Goal: Find specific page/section: Find specific page/section

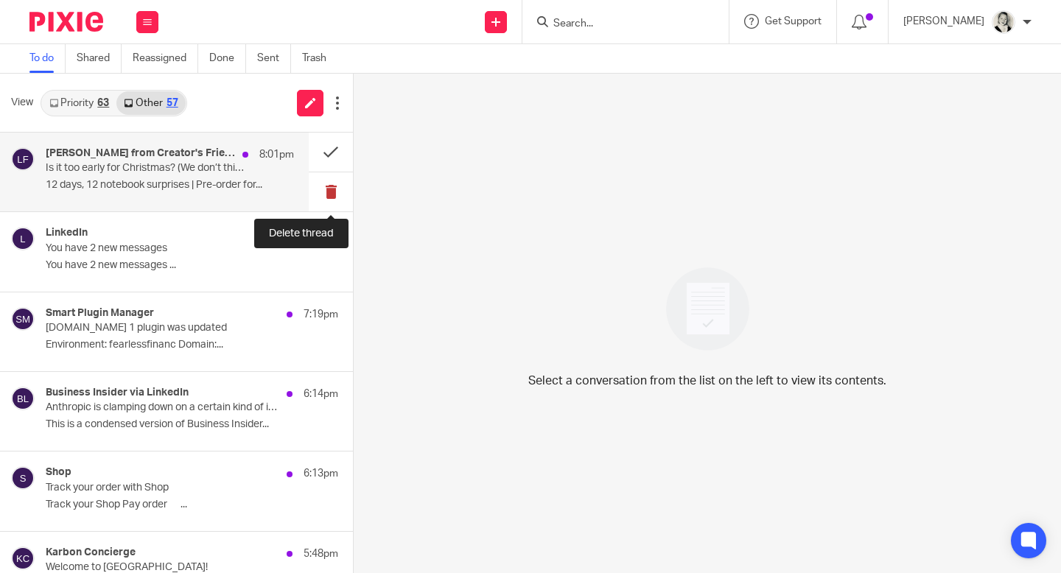
click at [337, 188] on button at bounding box center [331, 191] width 44 height 39
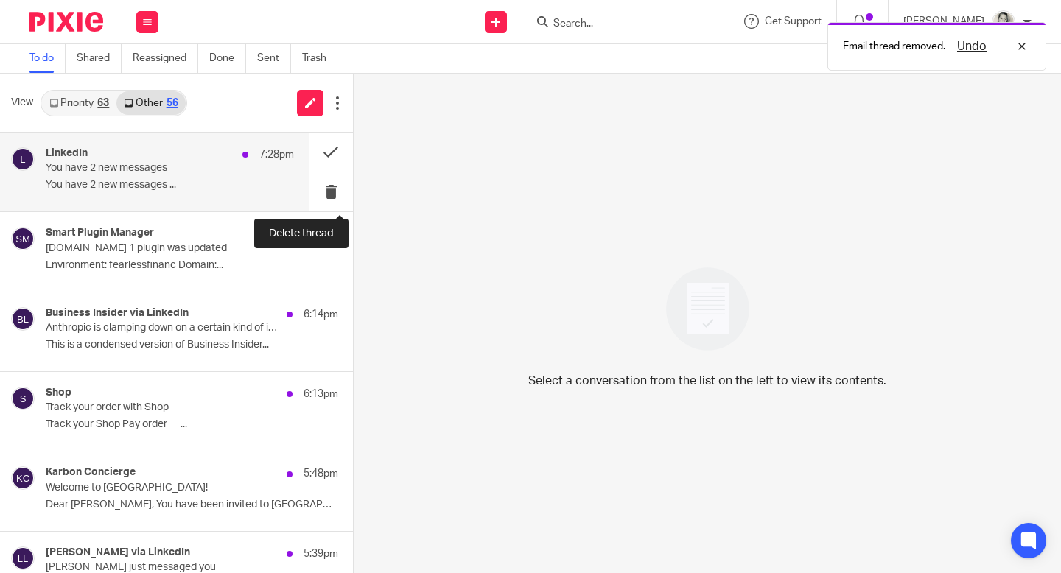
click at [335, 189] on button at bounding box center [331, 191] width 44 height 39
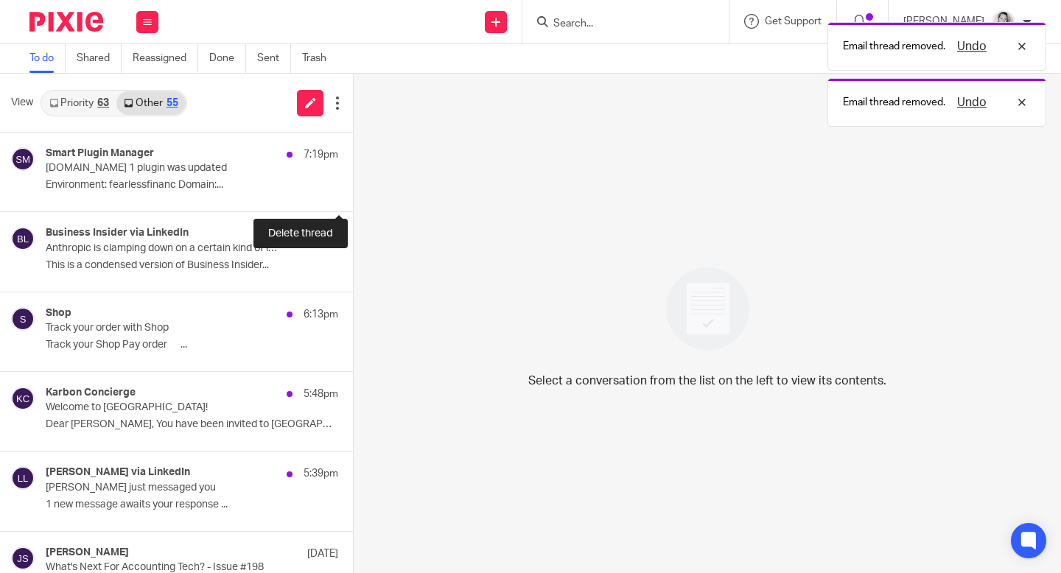
click at [353, 189] on button at bounding box center [359, 191] width 12 height 39
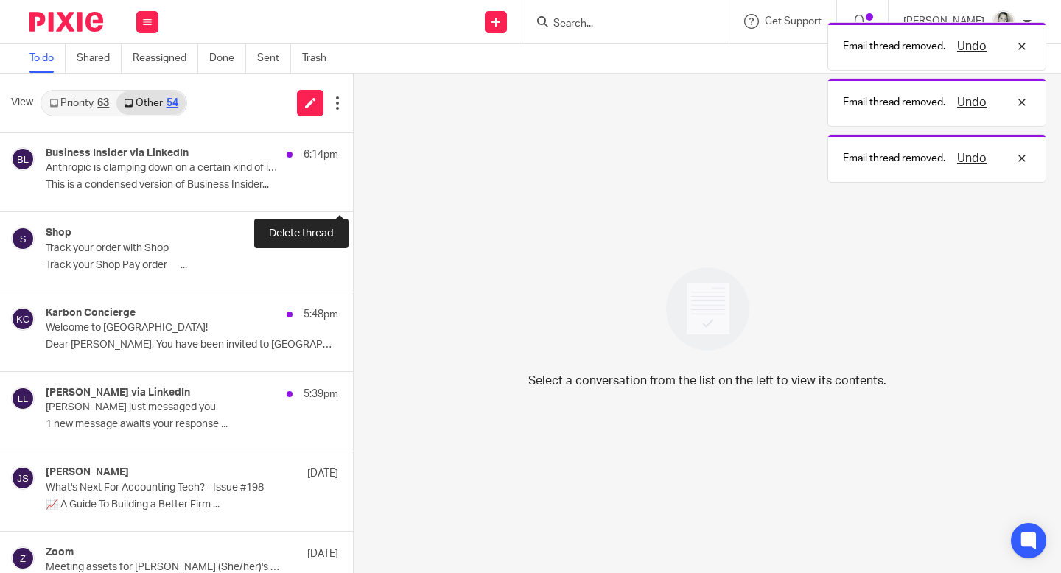
click at [353, 189] on button at bounding box center [359, 191] width 12 height 39
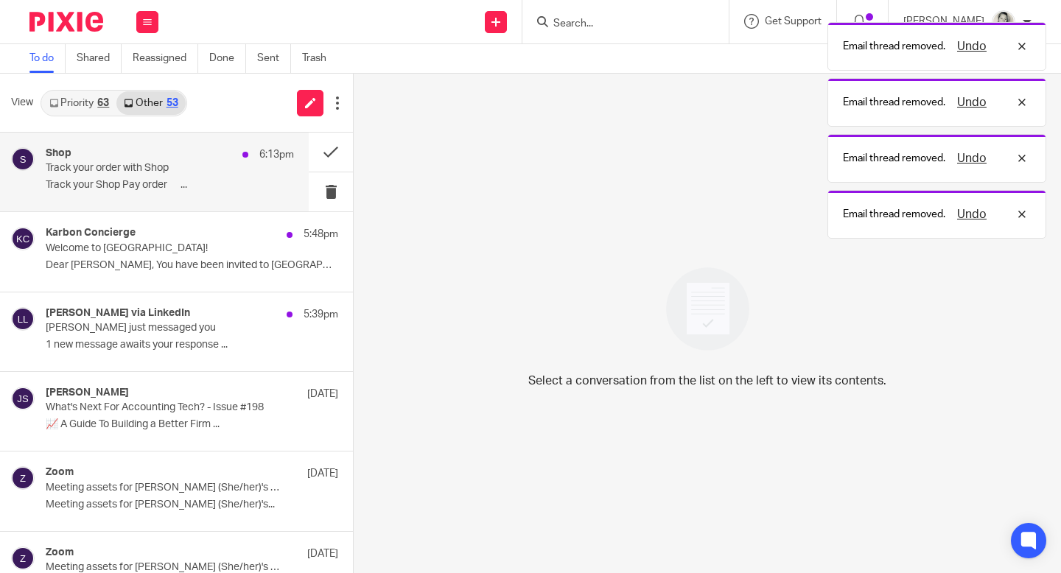
click at [185, 188] on p "Track your Shop Pay order ﻿͏ ﻿͏ ﻿͏ ﻿͏ ﻿͏ ﻿͏..." at bounding box center [170, 185] width 248 height 13
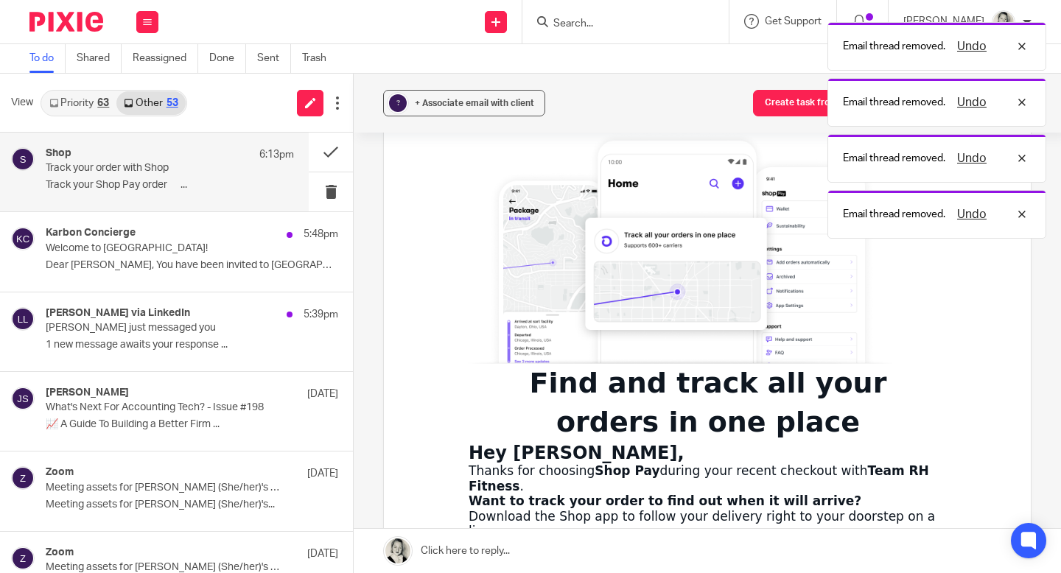
scroll to position [590, 0]
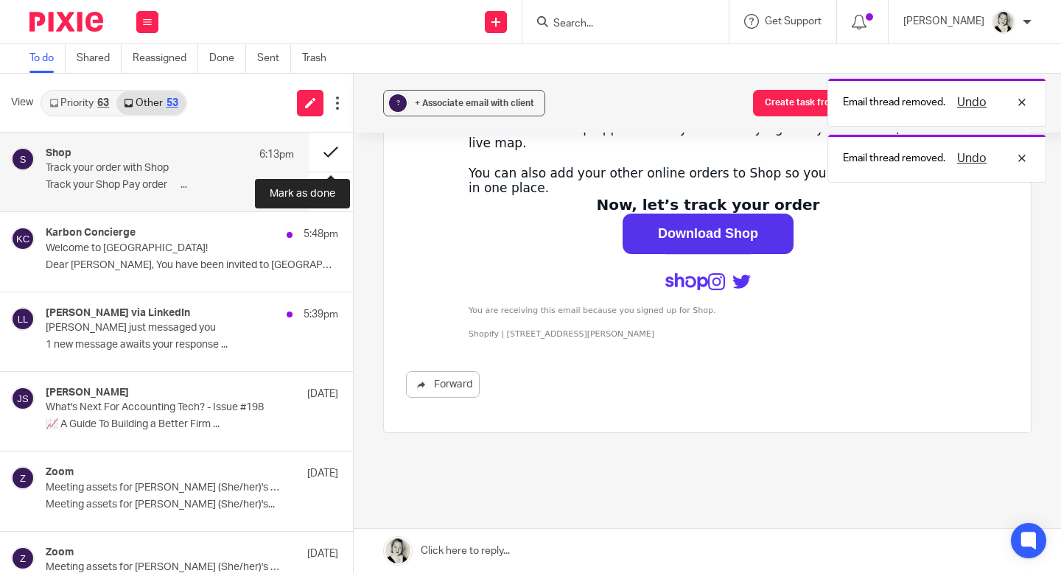
click at [318, 152] on button at bounding box center [331, 152] width 44 height 39
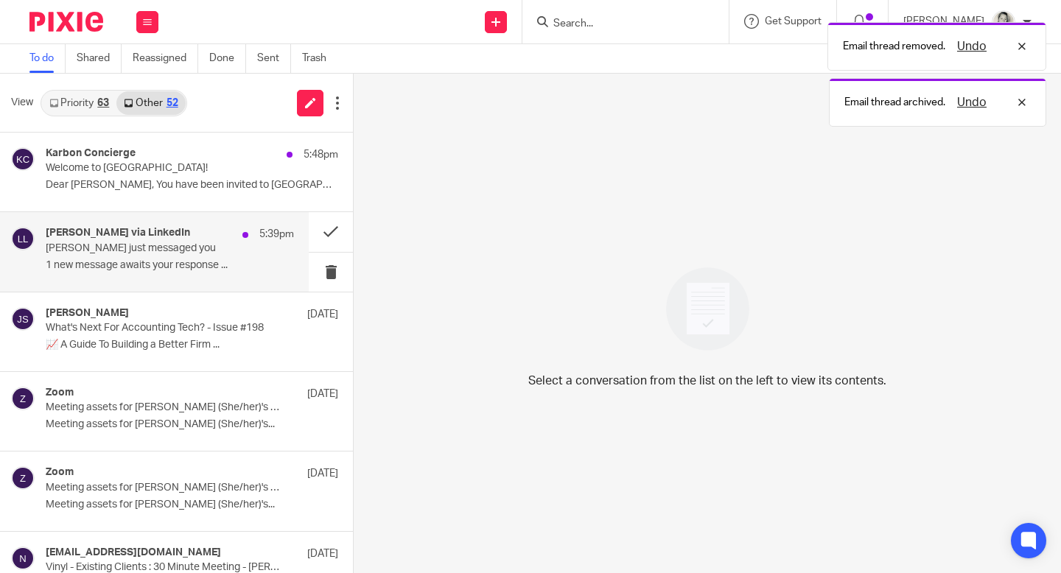
click at [206, 255] on div "Laura Wilson via LinkedIn 5:39pm Laura just messaged you 1 new message awaits y…" at bounding box center [170, 251] width 248 height 49
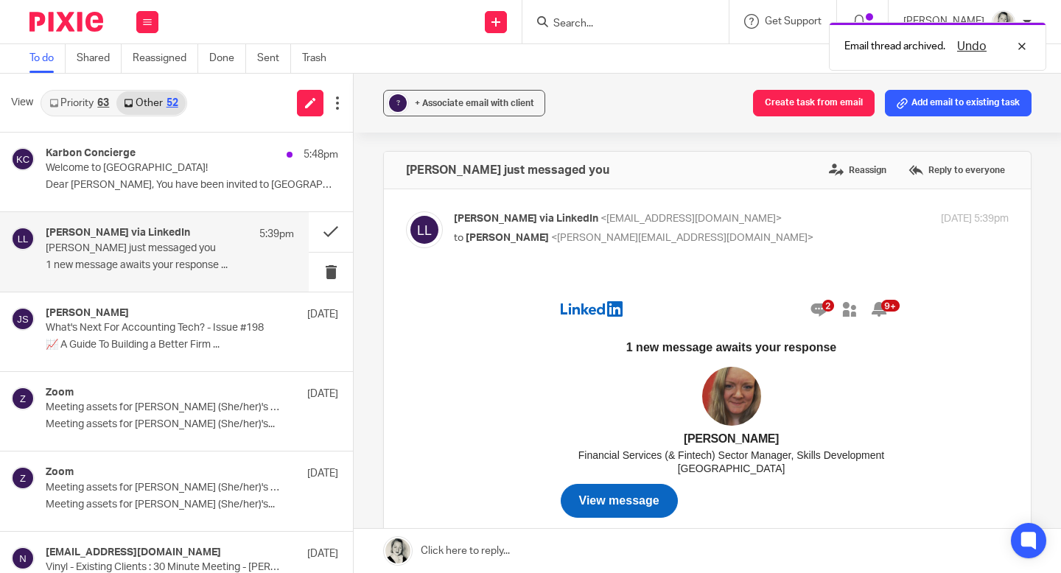
scroll to position [147, 0]
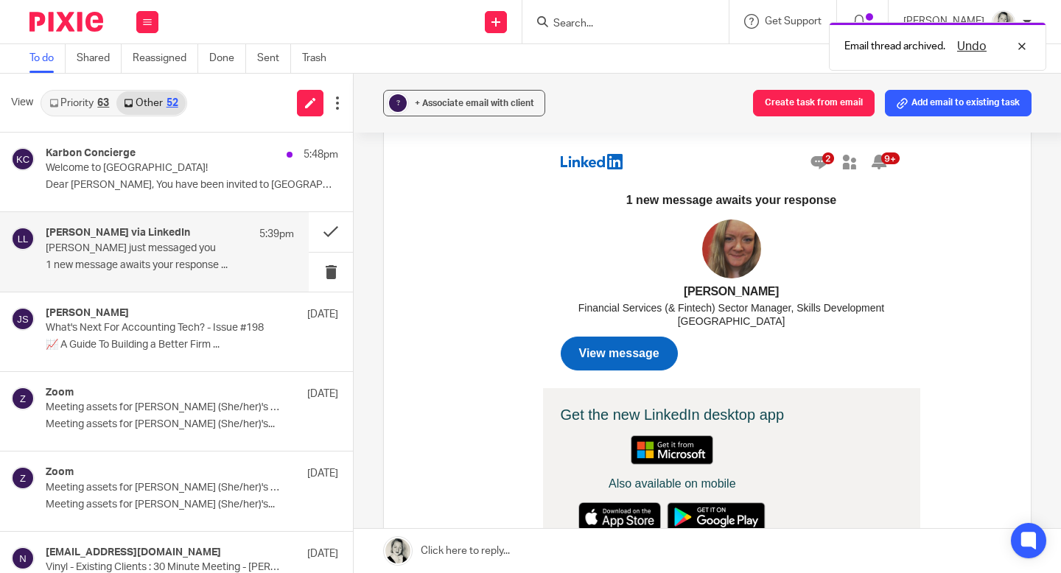
click at [608, 348] on span "View message" at bounding box center [619, 353] width 80 height 13
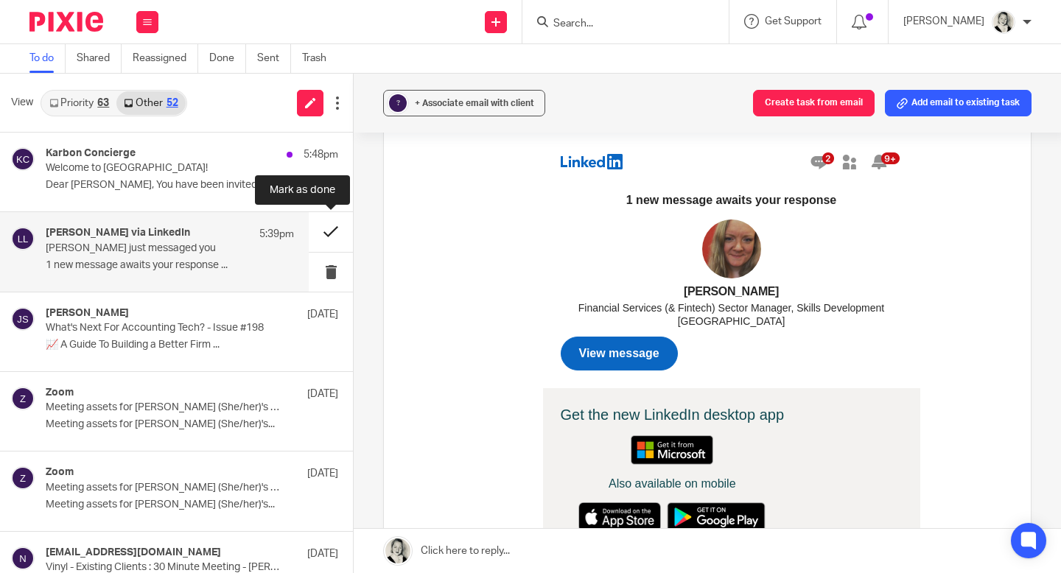
click at [335, 226] on button at bounding box center [331, 231] width 44 height 39
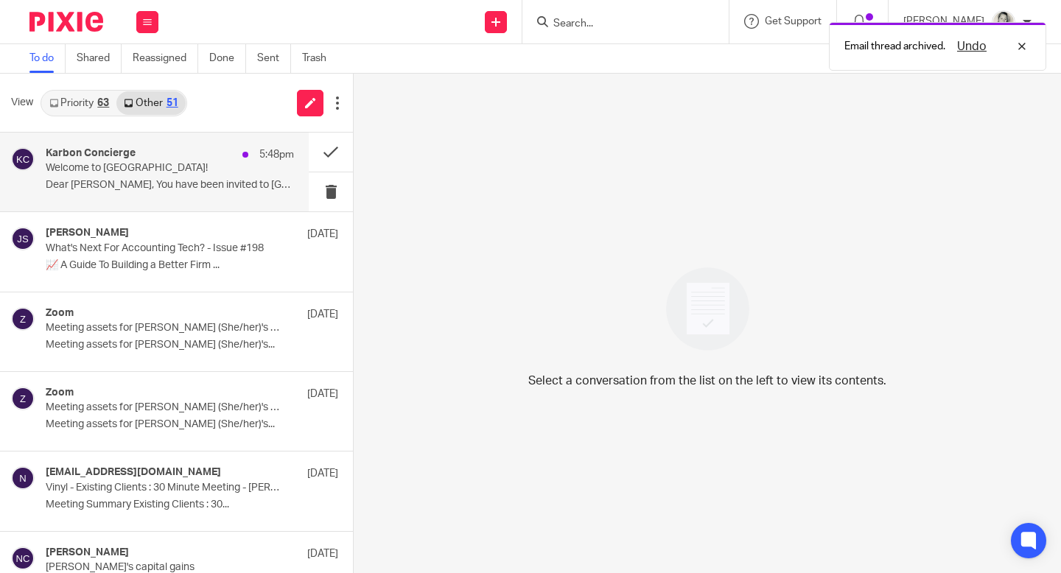
click at [245, 179] on p "Dear Gillian, You have been invited to Karbon..." at bounding box center [170, 185] width 248 height 13
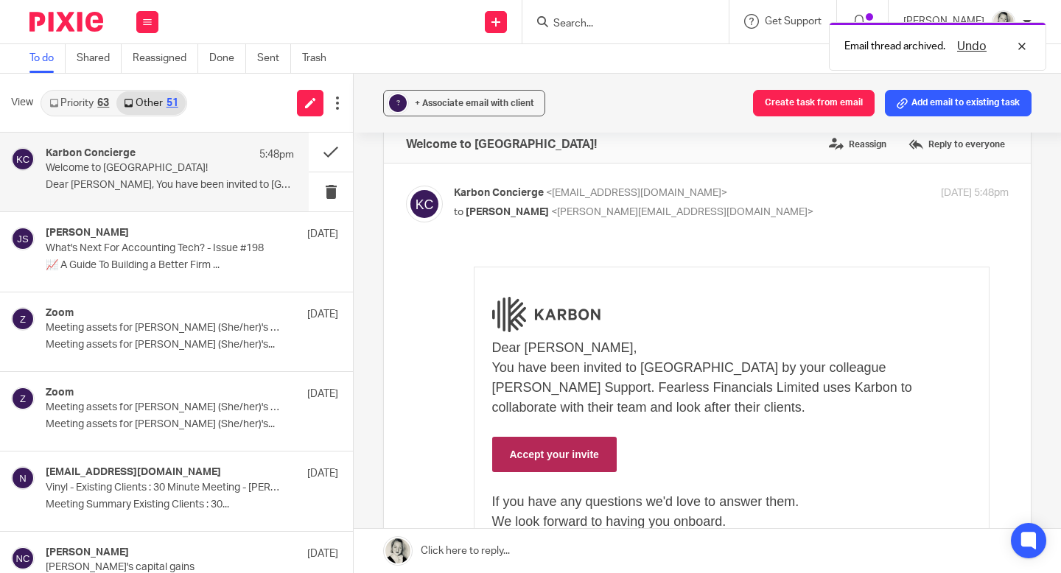
scroll to position [43, 0]
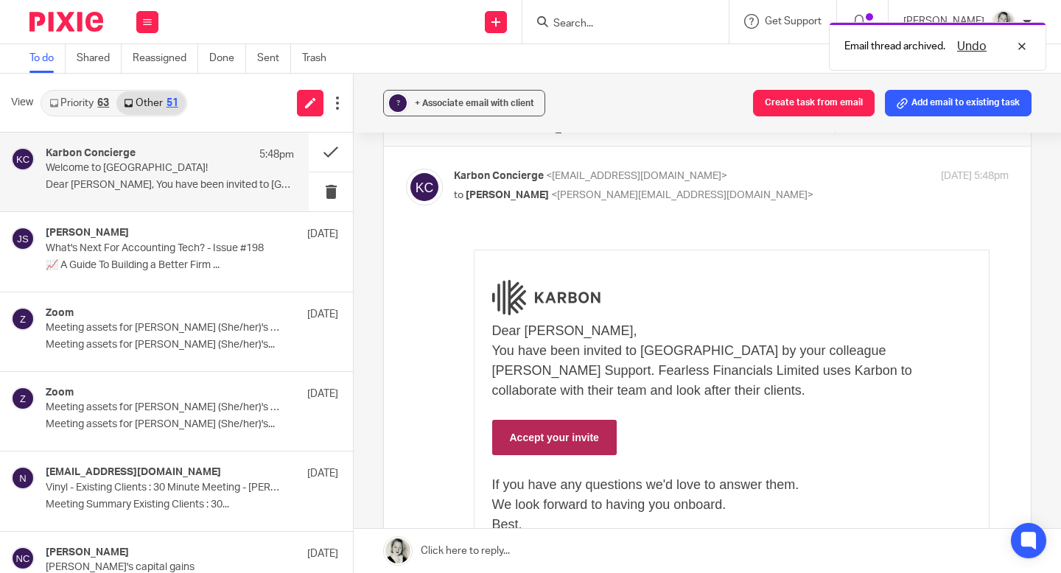
click at [532, 442] on link "Accept your invite" at bounding box center [554, 437] width 124 height 35
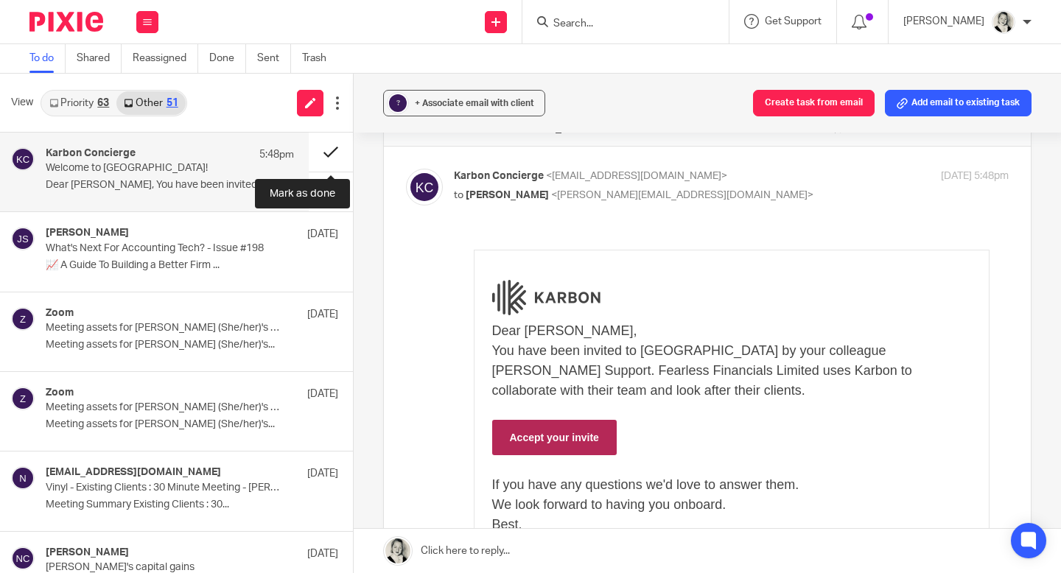
click at [325, 143] on button at bounding box center [331, 152] width 44 height 39
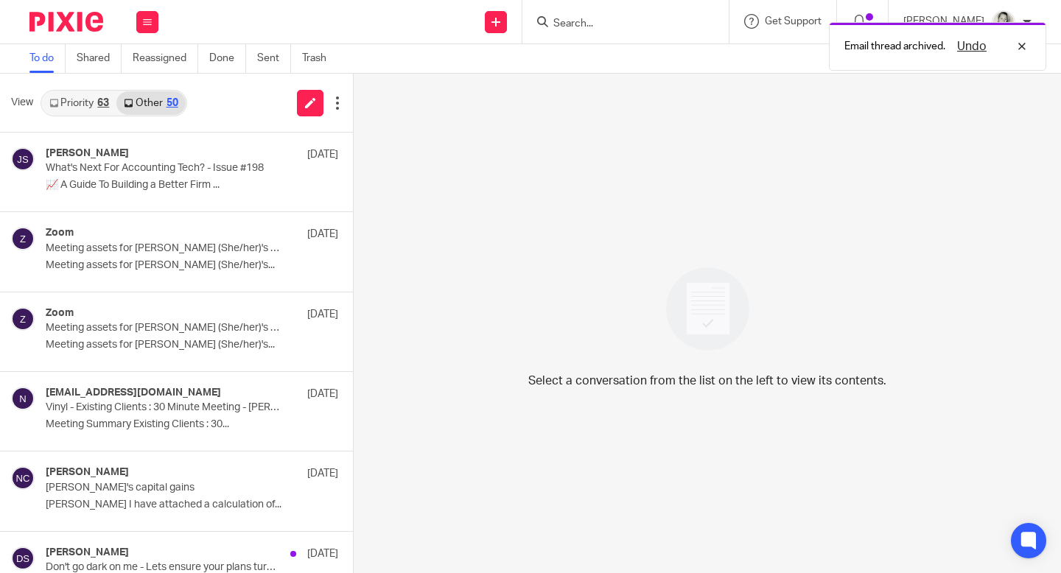
click at [80, 108] on link "Priority 63" at bounding box center [79, 103] width 74 height 24
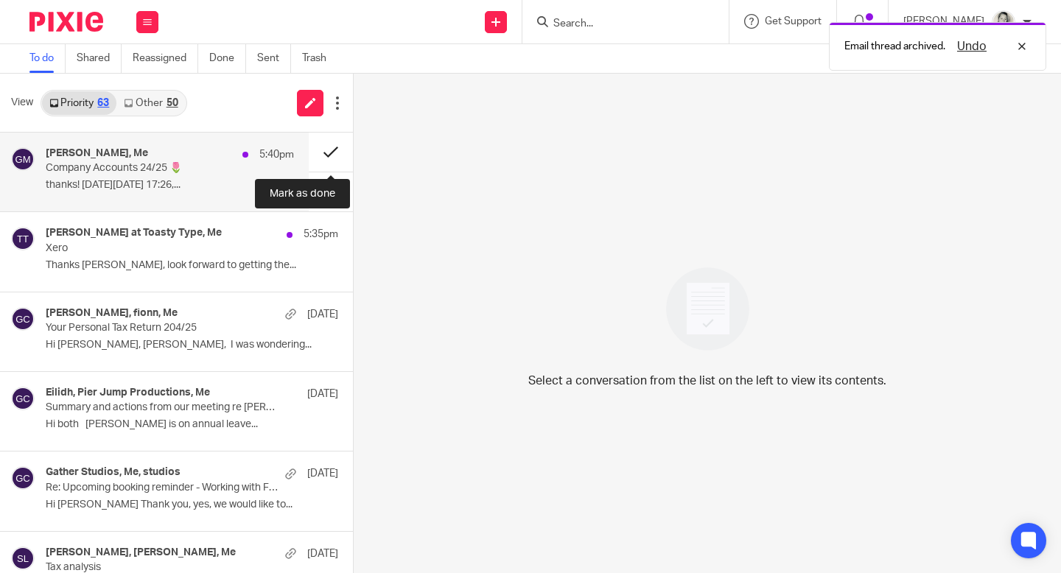
click at [326, 156] on button at bounding box center [331, 152] width 44 height 39
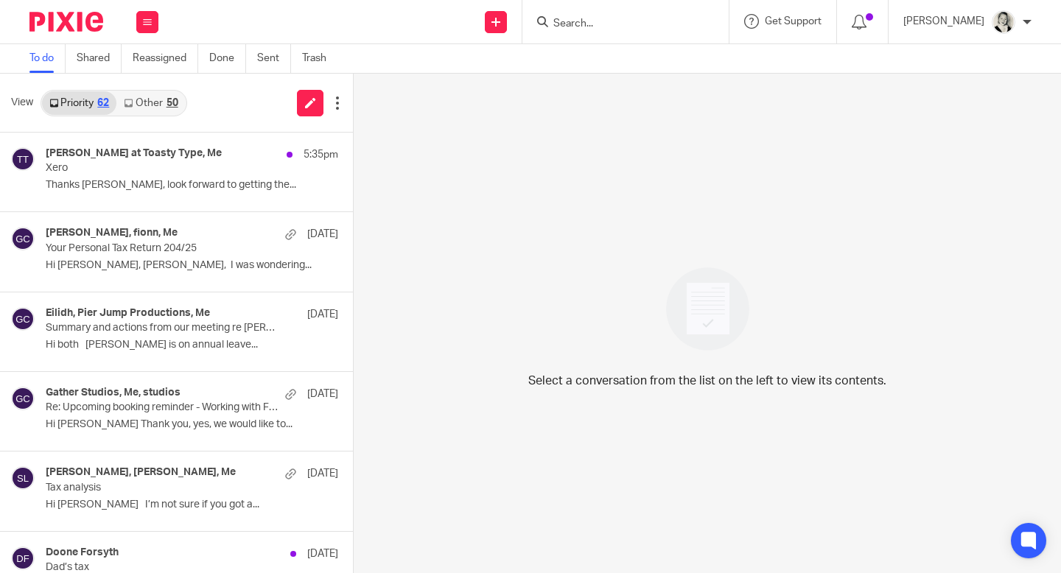
click at [677, 38] on div at bounding box center [625, 21] width 206 height 43
click at [656, 27] on input "Search" at bounding box center [618, 24] width 133 height 13
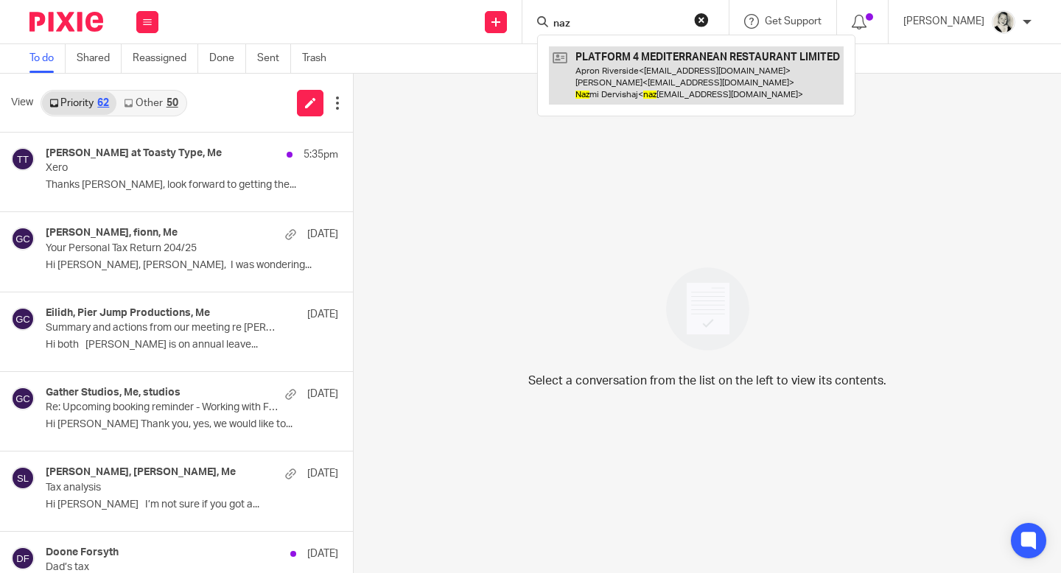
type input "naz"
click at [678, 55] on link at bounding box center [696, 75] width 295 height 58
